Goal: Entertainment & Leisure: Consume media (video, audio)

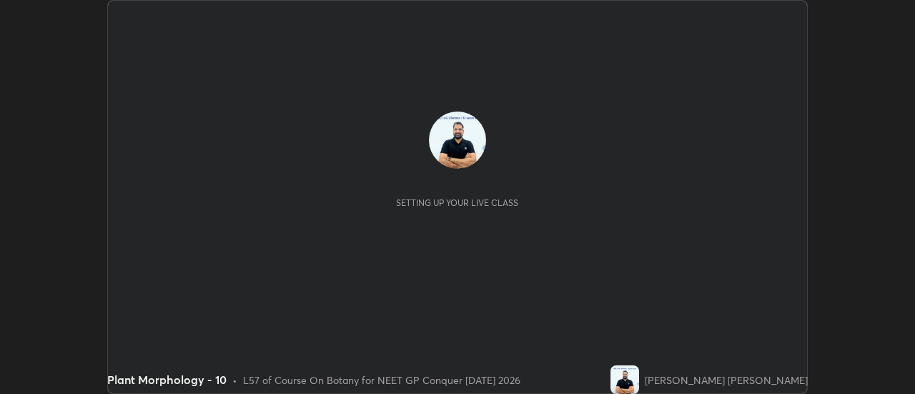
scroll to position [394, 915]
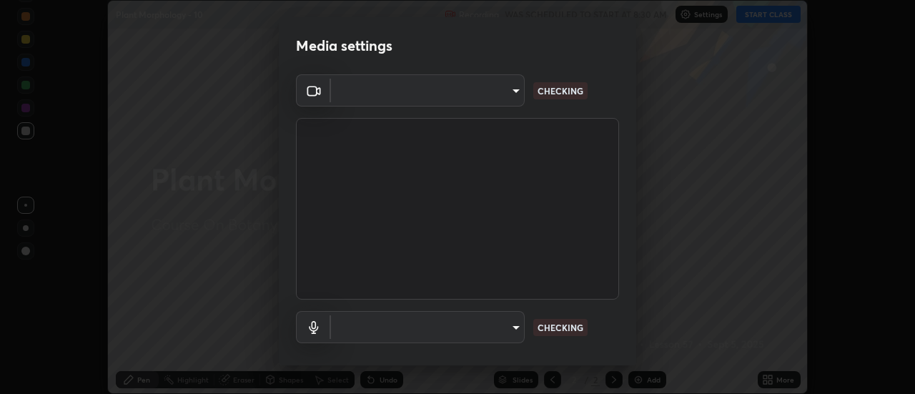
type input "6b20510400c661f13905172a847429c82f5b2d511b6c6cd18f7fa83b3b8a252b"
type input "be24b46b5306dd3cb09223510329f6d8cf999d04b0cadf68124d301f0b41d65b"
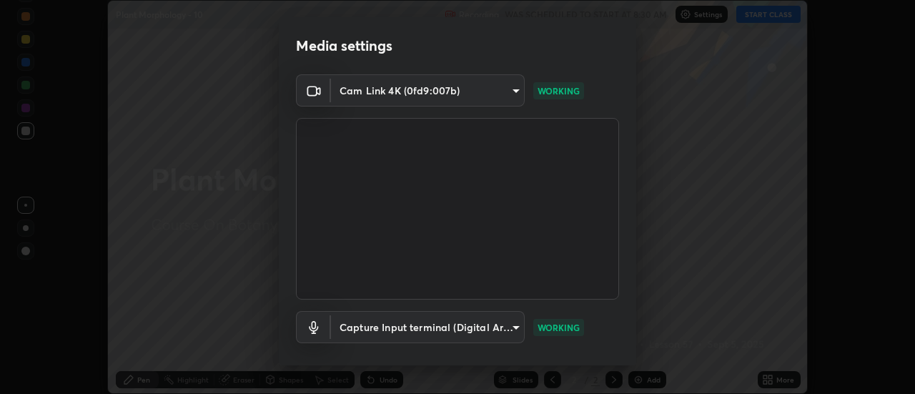
scroll to position [75, 0]
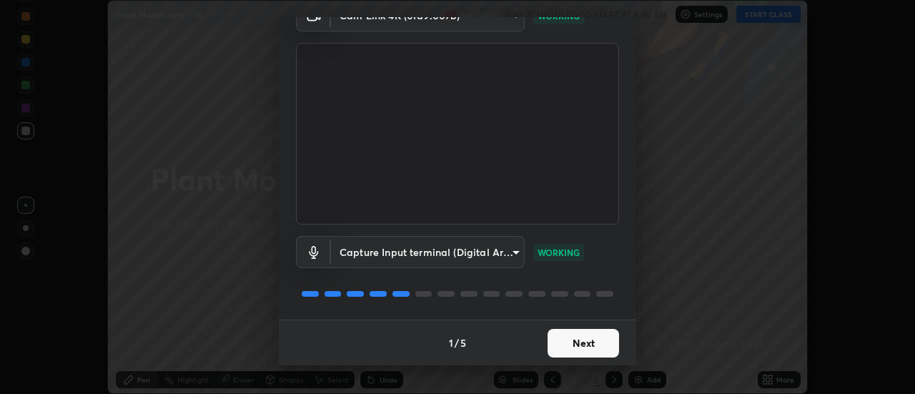
click at [576, 348] on button "Next" at bounding box center [584, 343] width 72 height 29
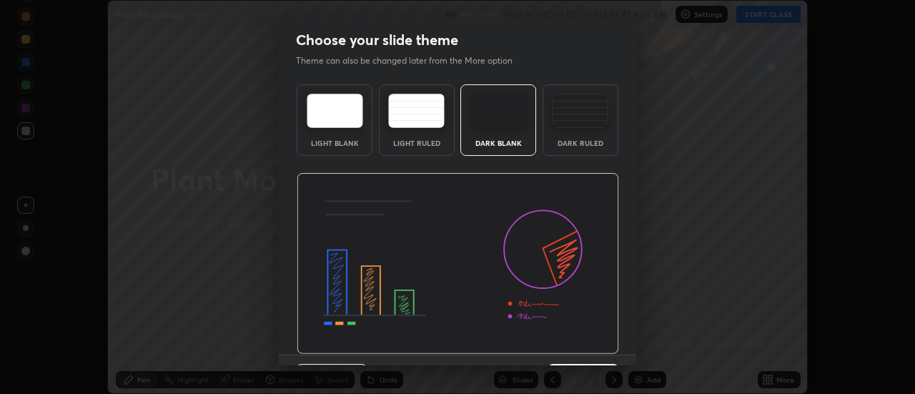
scroll to position [35, 0]
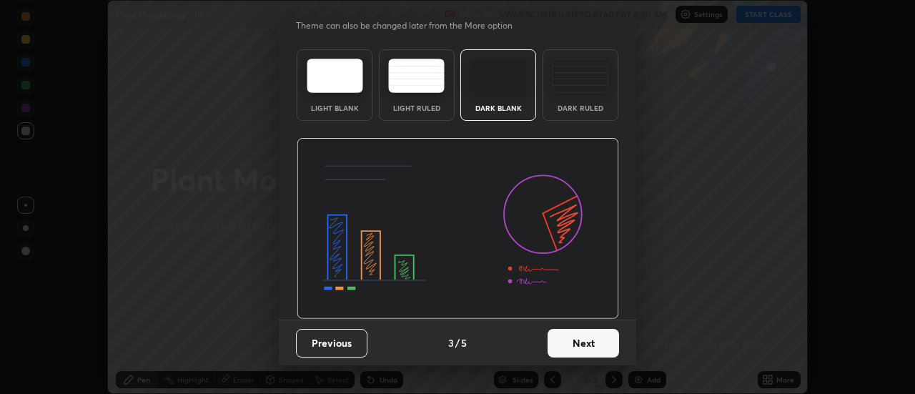
click at [581, 344] on button "Next" at bounding box center [584, 343] width 72 height 29
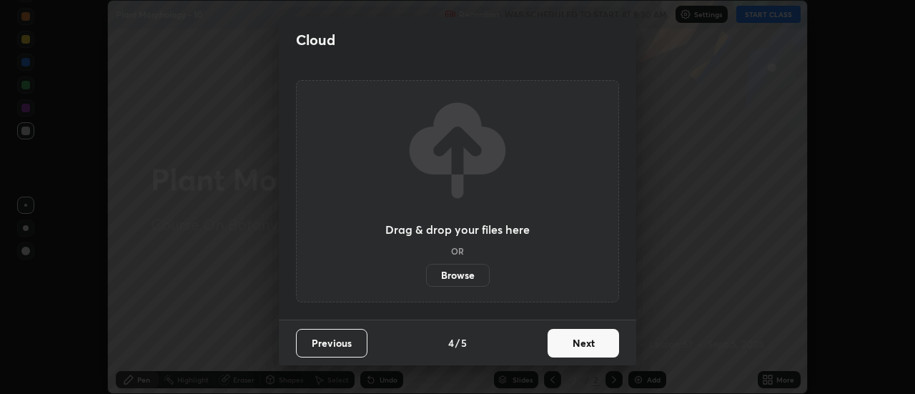
click at [583, 348] on button "Next" at bounding box center [584, 343] width 72 height 29
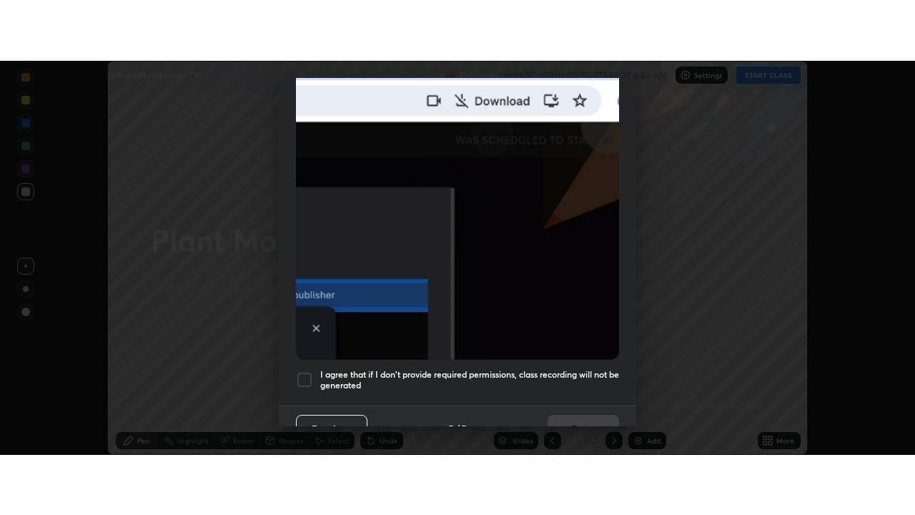
scroll to position [367, 0]
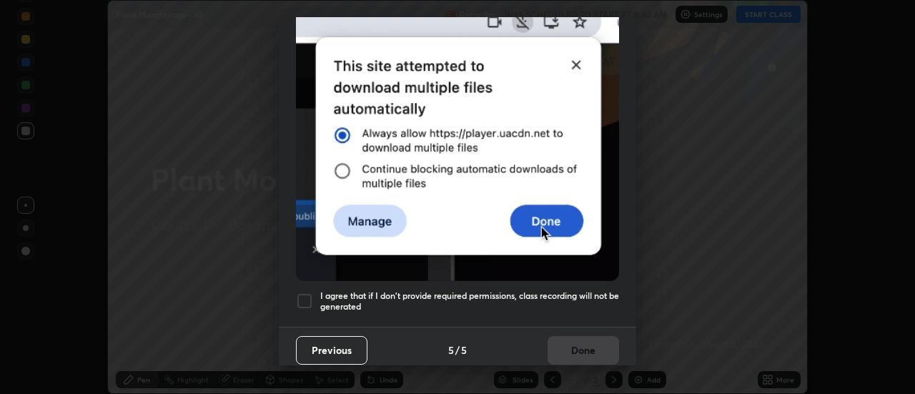
click at [308, 292] on div at bounding box center [304, 300] width 17 height 17
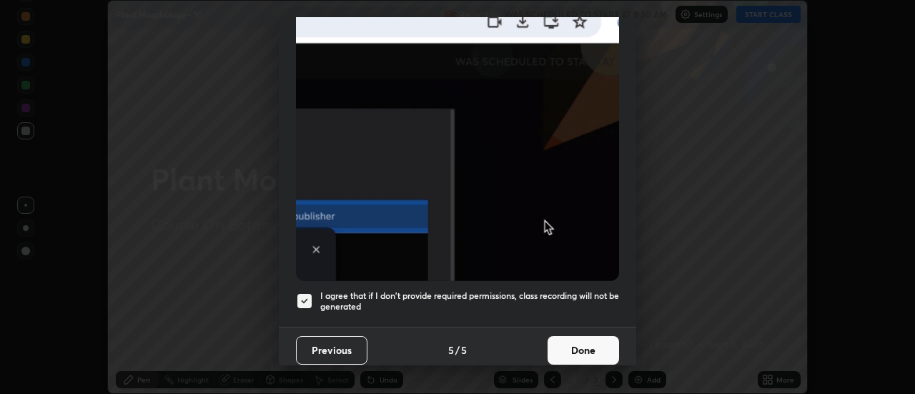
click at [578, 349] on button "Done" at bounding box center [584, 350] width 72 height 29
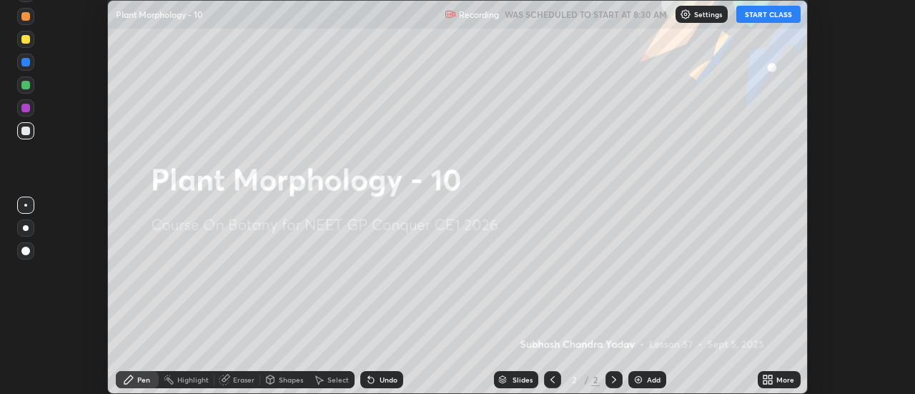
click at [760, 14] on button "START CLASS" at bounding box center [769, 14] width 64 height 17
click at [634, 382] on img at bounding box center [638, 379] width 11 height 11
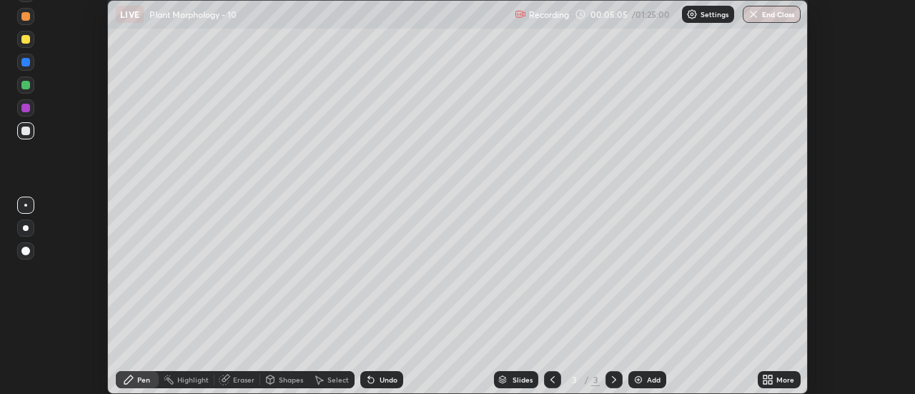
click at [765, 384] on icon at bounding box center [767, 379] width 11 height 11
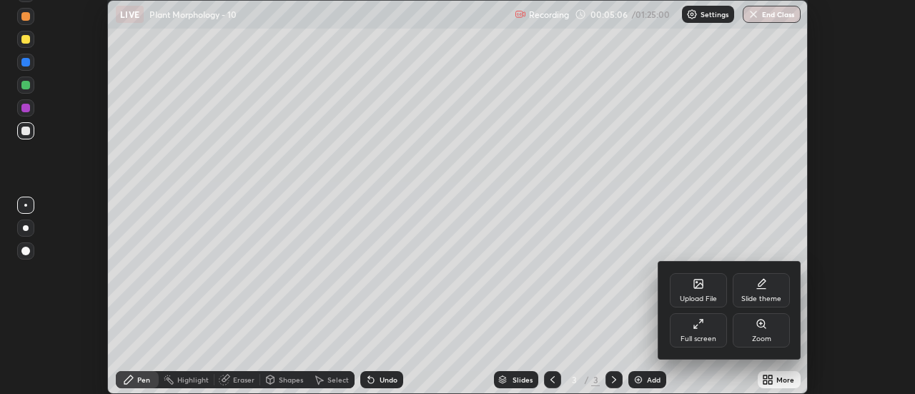
click at [767, 382] on div at bounding box center [457, 197] width 915 height 394
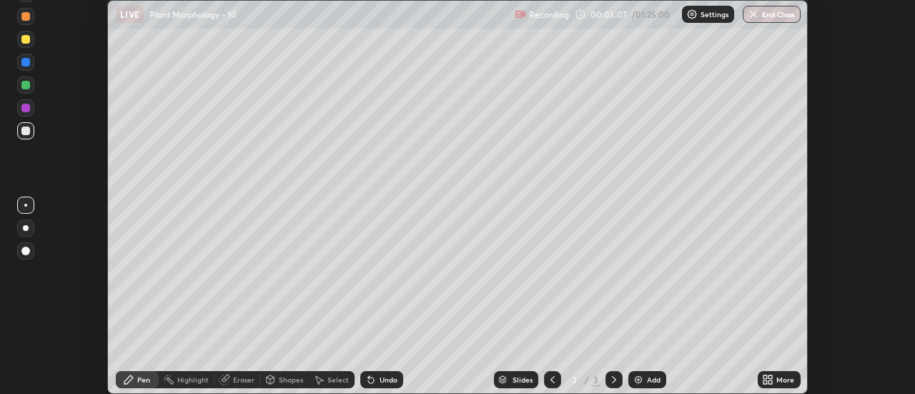
click at [768, 380] on icon at bounding box center [767, 379] width 11 height 11
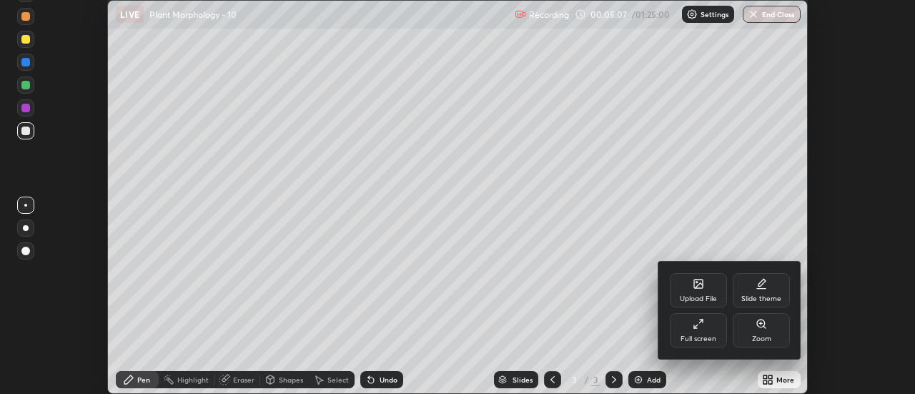
click at [700, 332] on div "Full screen" at bounding box center [698, 330] width 57 height 34
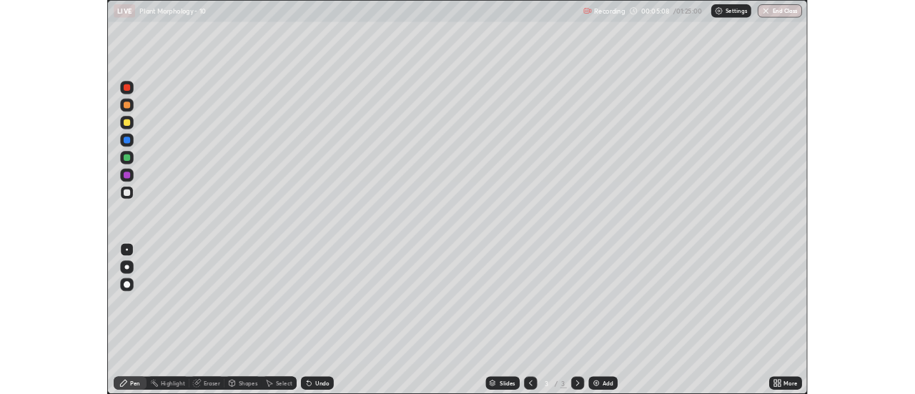
scroll to position [515, 915]
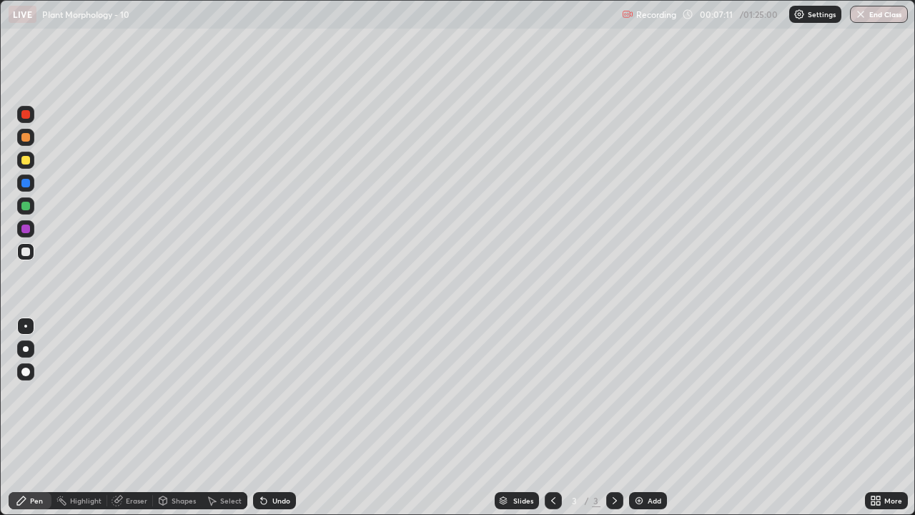
click at [638, 393] on img at bounding box center [639, 500] width 11 height 11
click at [29, 162] on div at bounding box center [25, 160] width 9 height 9
click at [28, 207] on div at bounding box center [25, 206] width 9 height 9
click at [641, 393] on img at bounding box center [639, 500] width 11 height 11
click at [124, 393] on div "Eraser" at bounding box center [130, 500] width 46 height 17
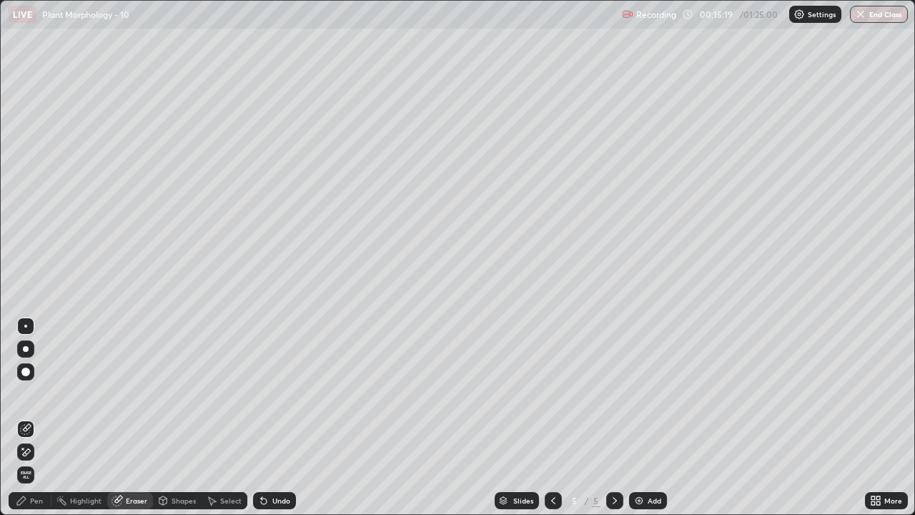
click at [35, 393] on div "Pen" at bounding box center [36, 500] width 13 height 7
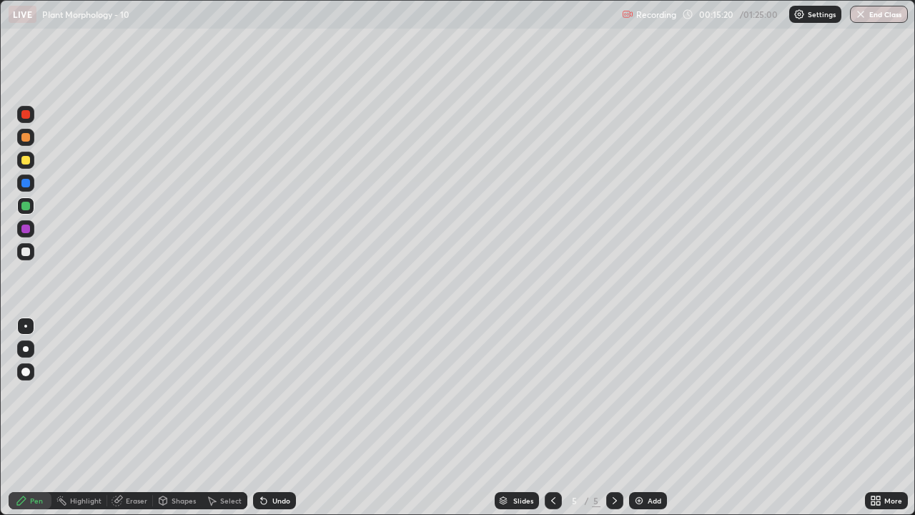
click at [26, 159] on div at bounding box center [25, 160] width 9 height 9
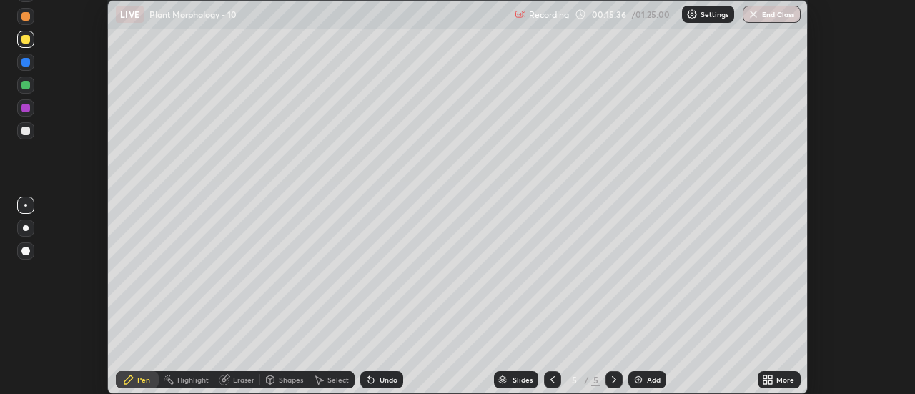
scroll to position [71122, 70600]
click at [90, 107] on div "Setting up your live class" at bounding box center [457, 197] width 915 height 394
click at [29, 132] on div at bounding box center [25, 131] width 9 height 9
click at [29, 84] on div at bounding box center [25, 85] width 9 height 9
click at [29, 132] on div at bounding box center [25, 131] width 9 height 9
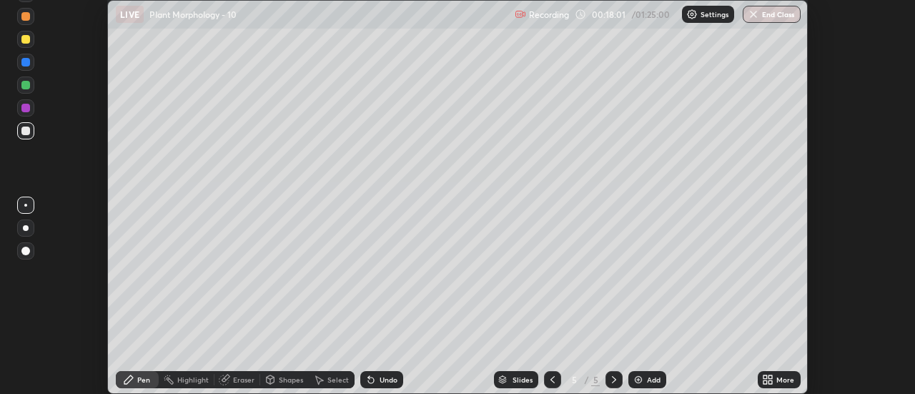
click at [238, 380] on div "Eraser" at bounding box center [243, 379] width 21 height 7
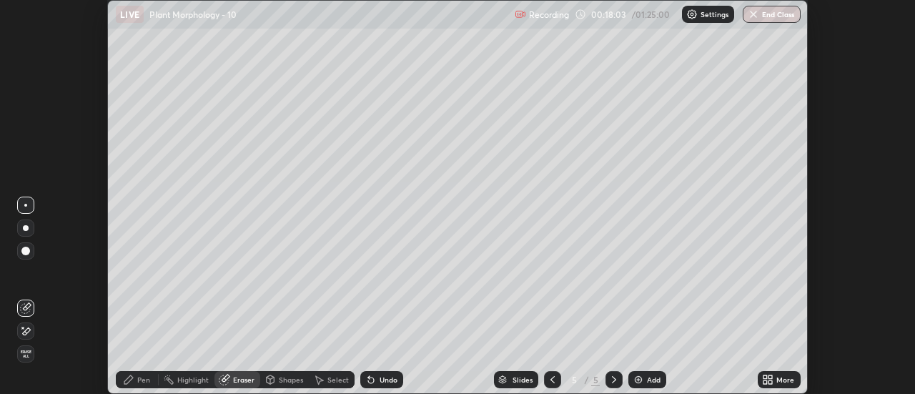
click at [147, 380] on div "Pen" at bounding box center [143, 379] width 13 height 7
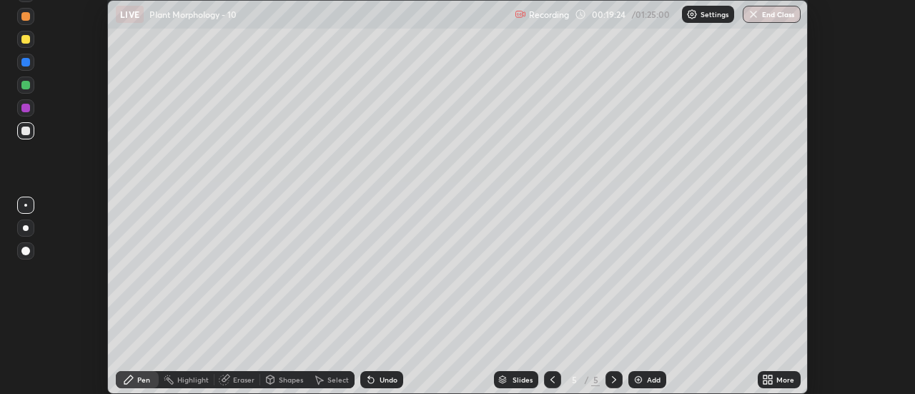
click at [30, 22] on div at bounding box center [25, 16] width 17 height 17
click at [27, 88] on div at bounding box center [25, 85] width 9 height 9
click at [240, 383] on div "Eraser" at bounding box center [243, 379] width 21 height 7
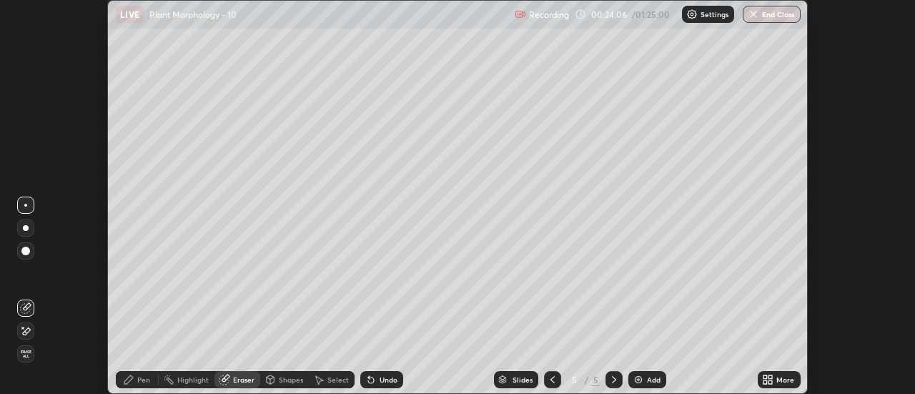
click at [142, 382] on div "Pen" at bounding box center [143, 379] width 13 height 7
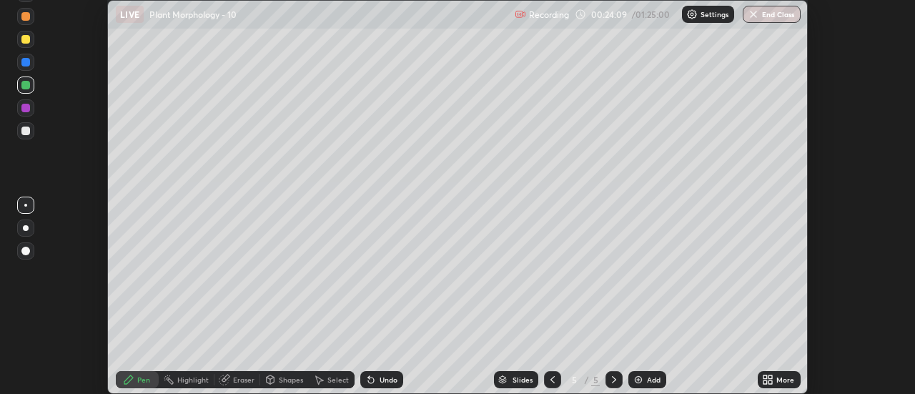
click at [26, 49] on div at bounding box center [25, 39] width 17 height 23
click at [639, 380] on img at bounding box center [638, 379] width 11 height 11
click at [636, 379] on img at bounding box center [638, 379] width 11 height 11
click at [636, 380] on img at bounding box center [638, 379] width 11 height 11
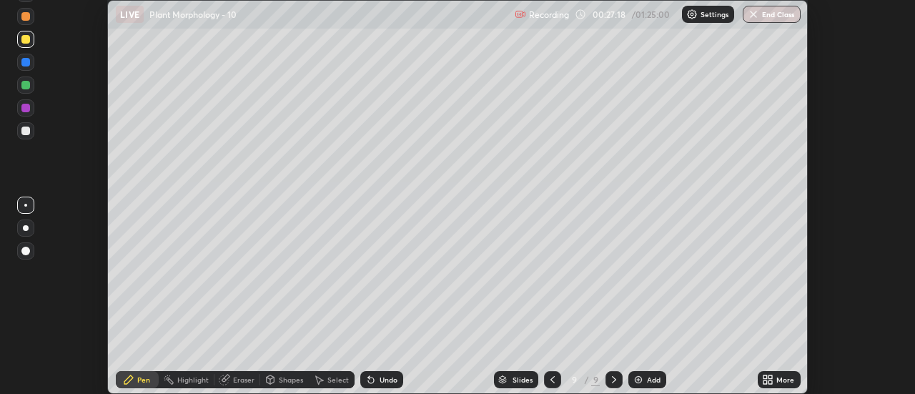
click at [29, 137] on div at bounding box center [25, 130] width 17 height 17
click at [22, 41] on div at bounding box center [25, 39] width 9 height 9
click at [22, 84] on div at bounding box center [25, 85] width 9 height 9
click at [30, 90] on div at bounding box center [25, 85] width 17 height 17
click at [26, 132] on div at bounding box center [25, 131] width 9 height 9
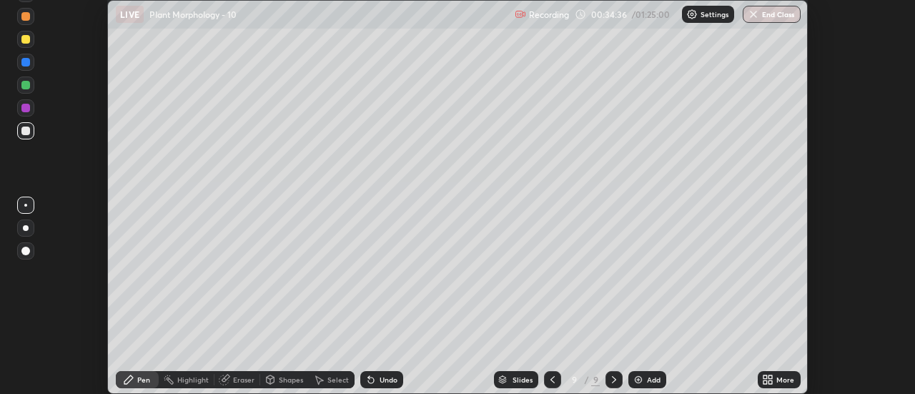
click at [552, 380] on icon at bounding box center [552, 379] width 11 height 11
click at [546, 376] on div at bounding box center [552, 379] width 17 height 17
click at [552, 379] on icon at bounding box center [552, 379] width 11 height 11
click at [552, 380] on icon at bounding box center [552, 379] width 11 height 11
click at [551, 380] on icon at bounding box center [553, 379] width 4 height 7
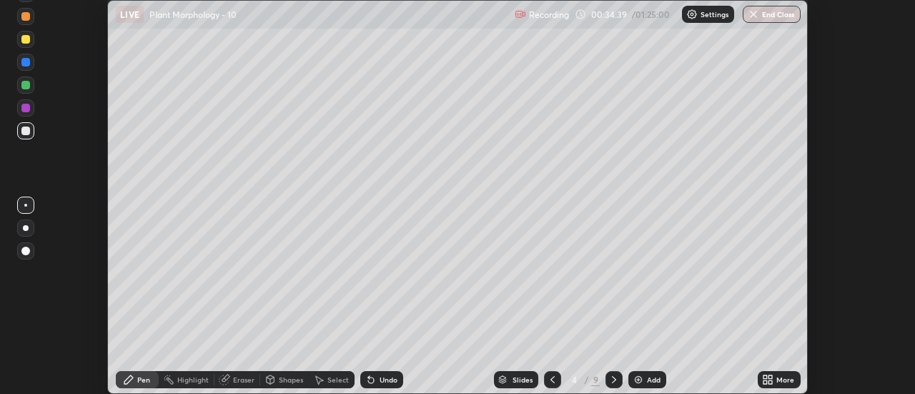
click at [614, 379] on icon at bounding box center [614, 379] width 11 height 11
click at [25, 132] on div at bounding box center [25, 131] width 9 height 9
click at [247, 385] on div "Eraser" at bounding box center [238, 379] width 46 height 17
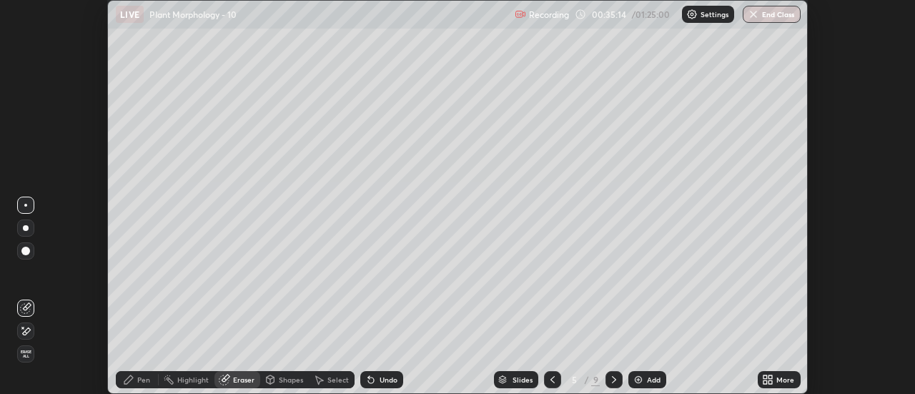
click at [242, 382] on div "Eraser" at bounding box center [243, 379] width 21 height 7
click at [147, 381] on div "Pen" at bounding box center [143, 379] width 13 height 7
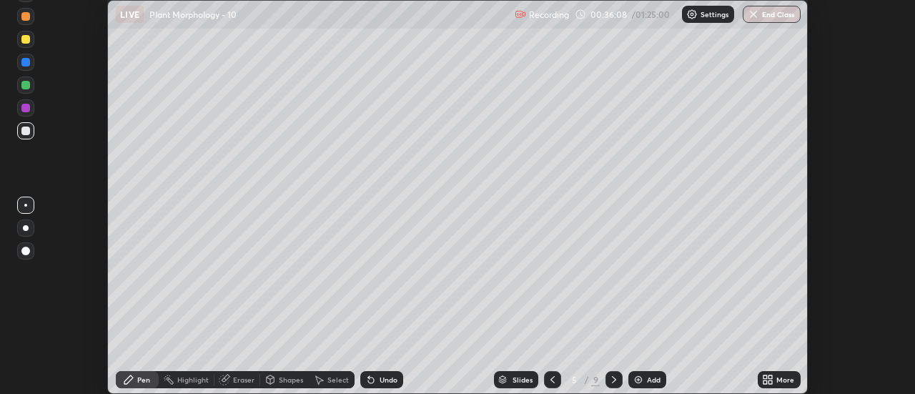
click at [636, 383] on img at bounding box center [638, 379] width 11 height 11
click at [551, 383] on icon at bounding box center [552, 379] width 11 height 11
click at [24, 63] on div at bounding box center [25, 62] width 9 height 9
click at [613, 383] on icon at bounding box center [614, 379] width 11 height 11
click at [613, 380] on icon at bounding box center [614, 379] width 11 height 11
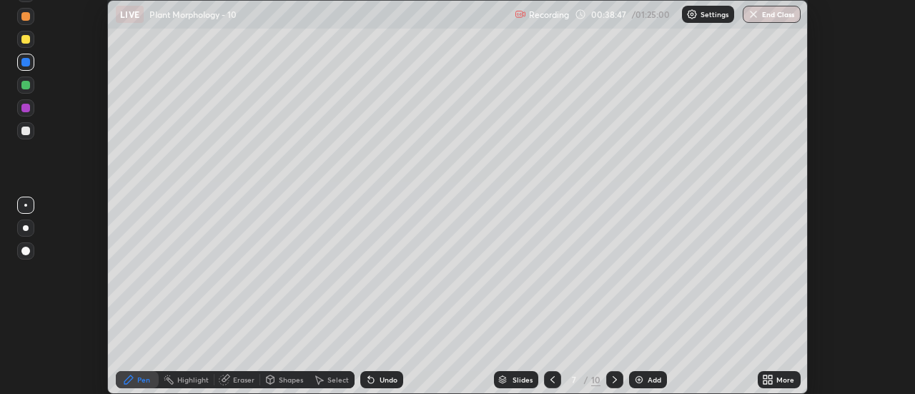
click at [27, 87] on div at bounding box center [25, 85] width 9 height 9
click at [26, 129] on div at bounding box center [25, 131] width 9 height 9
click at [28, 42] on div at bounding box center [25, 39] width 9 height 9
click at [25, 130] on div at bounding box center [25, 131] width 9 height 9
click at [28, 84] on div at bounding box center [25, 85] width 9 height 9
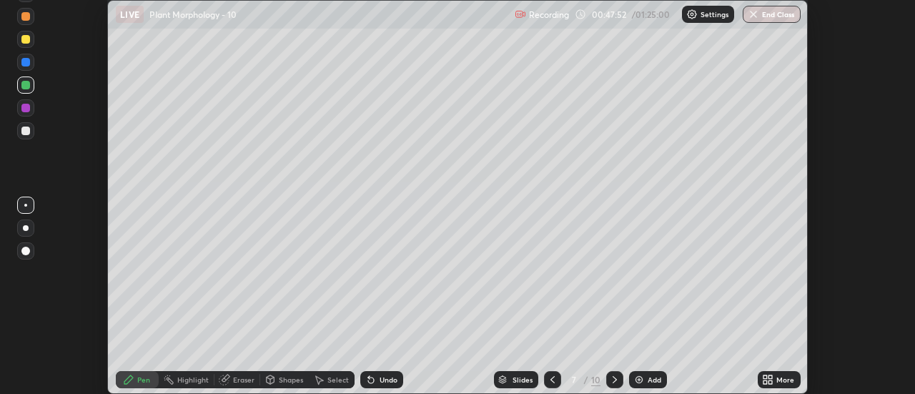
click at [612, 380] on icon at bounding box center [614, 379] width 11 height 11
click at [28, 86] on div at bounding box center [25, 85] width 9 height 9
click at [26, 108] on div at bounding box center [25, 108] width 9 height 9
click at [612, 378] on icon at bounding box center [614, 379] width 11 height 11
click at [26, 88] on div at bounding box center [25, 85] width 9 height 9
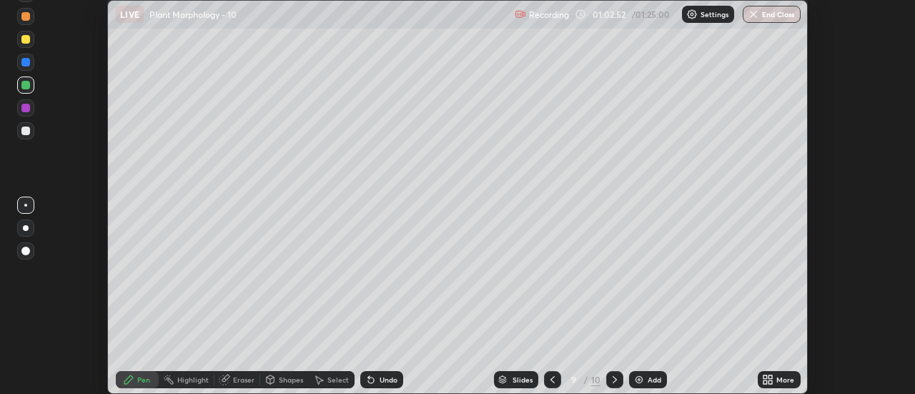
click at [251, 381] on div "Eraser" at bounding box center [243, 379] width 21 height 7
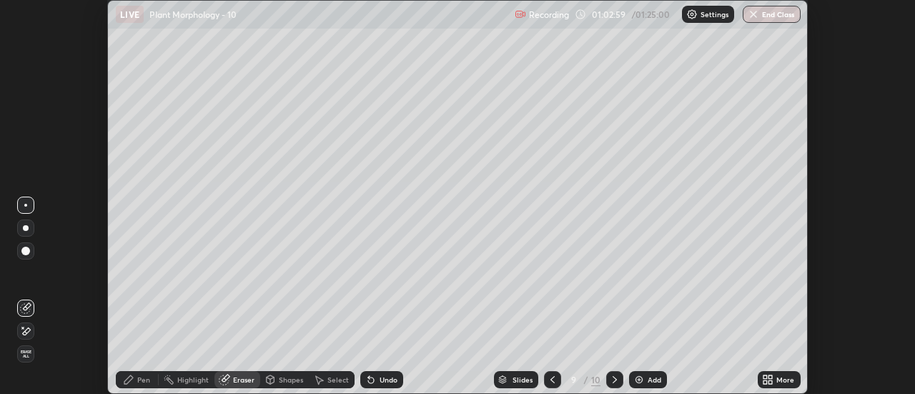
click at [148, 380] on div "Pen" at bounding box center [143, 379] width 13 height 7
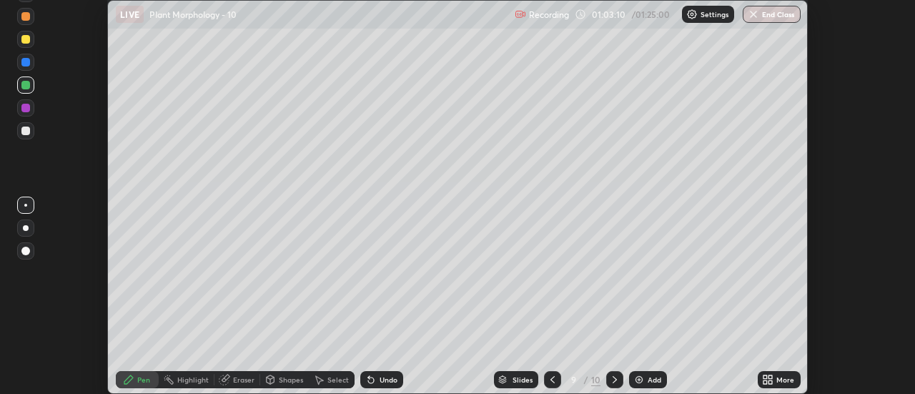
click at [25, 110] on div at bounding box center [25, 108] width 9 height 9
click at [246, 378] on div "Eraser" at bounding box center [243, 379] width 21 height 7
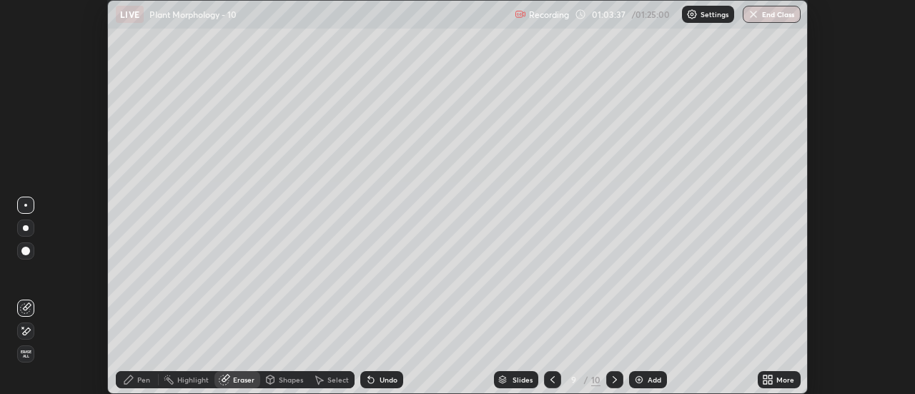
click at [147, 383] on div "Pen" at bounding box center [143, 379] width 13 height 7
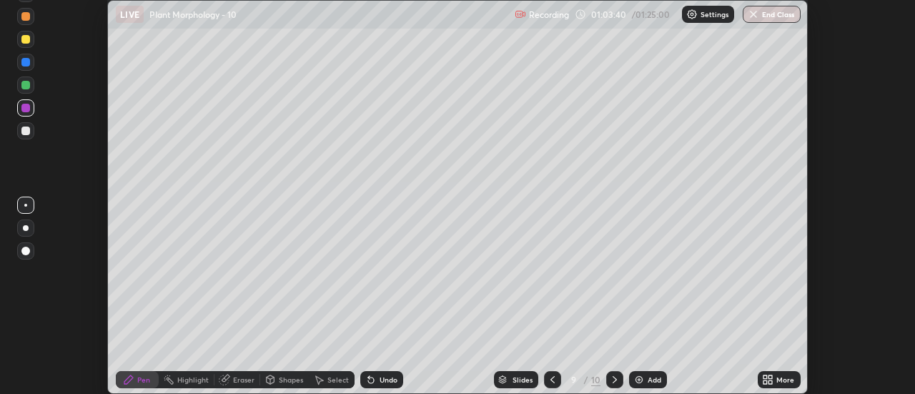
click at [29, 82] on div at bounding box center [25, 85] width 9 height 9
click at [696, 365] on div "Slides 9 / 10 Add" at bounding box center [580, 379] width 355 height 29
click at [702, 366] on div "Slides 9 / 10 Add" at bounding box center [580, 379] width 355 height 29
click at [709, 366] on div "Slides 9 / 10 Add" at bounding box center [580, 379] width 355 height 29
click at [682, 368] on div "Slides 9 / 10 Add" at bounding box center [580, 379] width 355 height 29
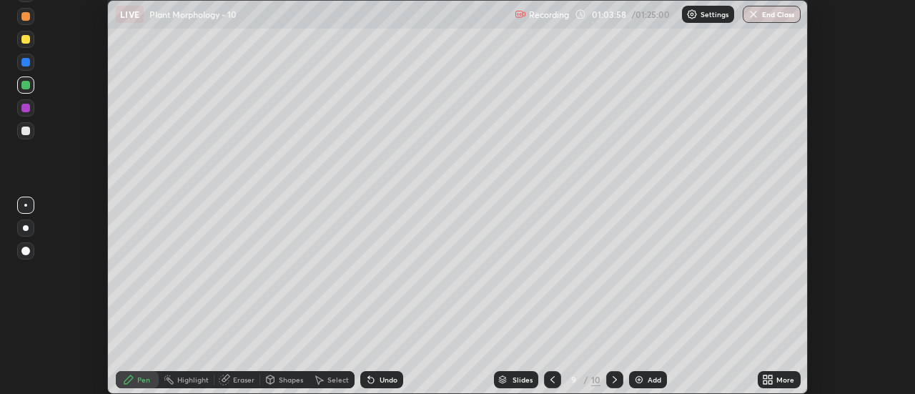
click at [678, 374] on div "Slides 9 / 10 Add" at bounding box center [580, 379] width 355 height 29
click at [722, 378] on div "Slides 9 / 10 Add" at bounding box center [580, 379] width 355 height 29
click at [636, 379] on img at bounding box center [639, 379] width 11 height 11
click at [551, 380] on icon at bounding box center [553, 379] width 4 height 7
click at [547, 378] on icon at bounding box center [552, 379] width 11 height 11
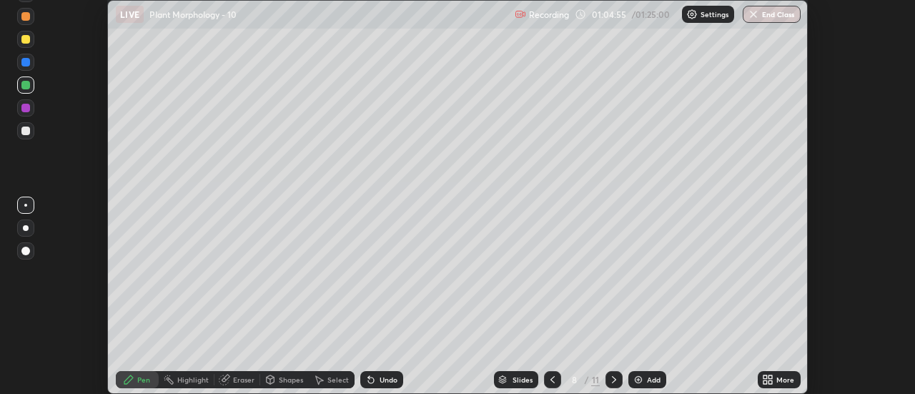
click at [549, 380] on icon at bounding box center [552, 379] width 11 height 11
click at [551, 382] on icon at bounding box center [552, 379] width 11 height 11
click at [551, 380] on icon at bounding box center [552, 379] width 11 height 11
click at [617, 381] on icon at bounding box center [614, 379] width 11 height 11
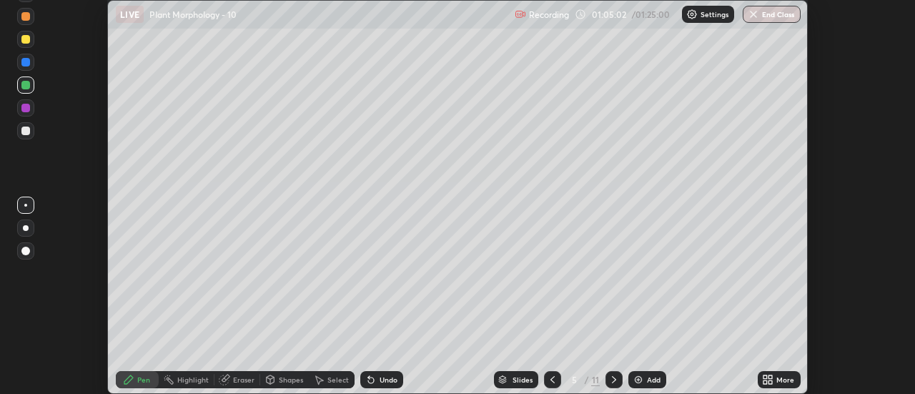
click at [614, 380] on icon at bounding box center [614, 379] width 4 height 7
click at [613, 380] on icon at bounding box center [614, 379] width 11 height 11
click at [614, 380] on icon at bounding box center [614, 379] width 4 height 7
click at [614, 381] on icon at bounding box center [614, 379] width 11 height 11
click at [615, 380] on icon at bounding box center [614, 379] width 4 height 7
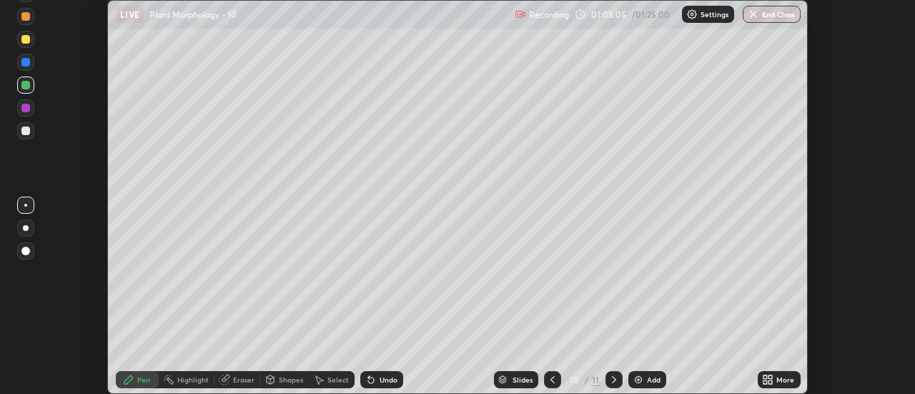
click at [547, 375] on icon at bounding box center [552, 379] width 11 height 11
click at [614, 380] on icon at bounding box center [614, 379] width 4 height 7
click at [234, 383] on div "Eraser" at bounding box center [243, 379] width 21 height 7
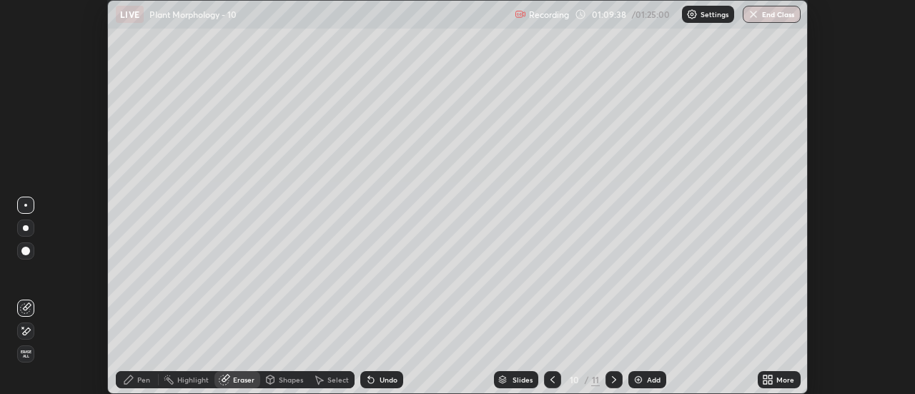
click at [139, 383] on div "Pen" at bounding box center [143, 379] width 13 height 7
